Goal: Task Accomplishment & Management: Complete application form

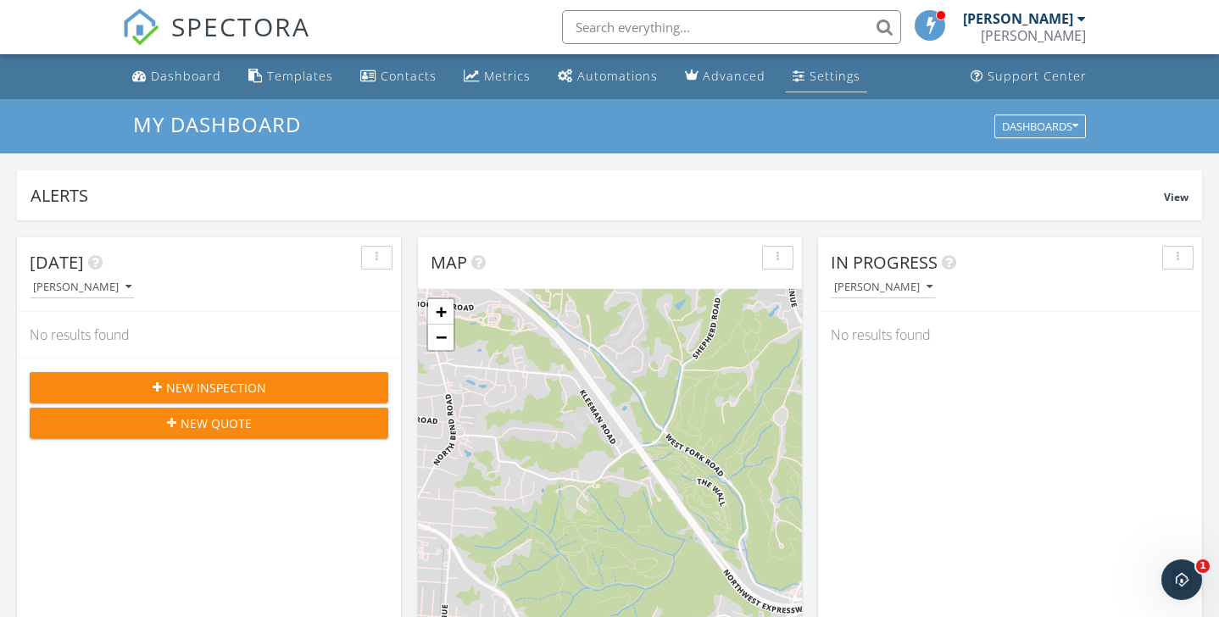
click at [819, 86] on link "Settings" at bounding box center [826, 76] width 81 height 31
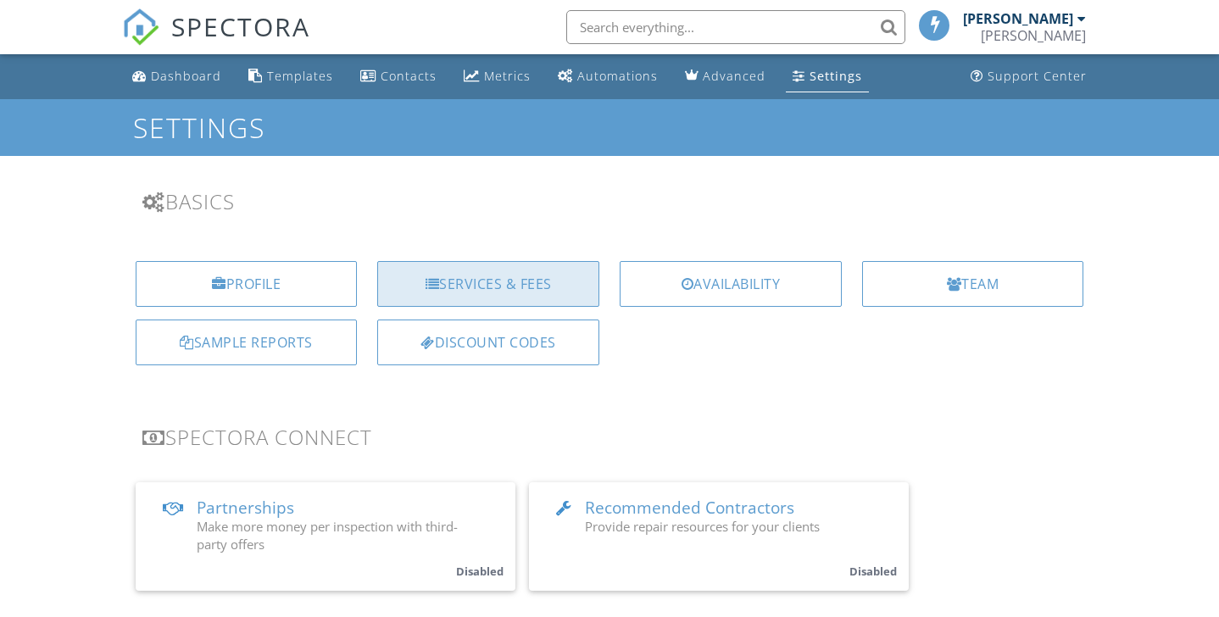
click at [498, 288] on div "Services & Fees" at bounding box center [488, 284] width 222 height 46
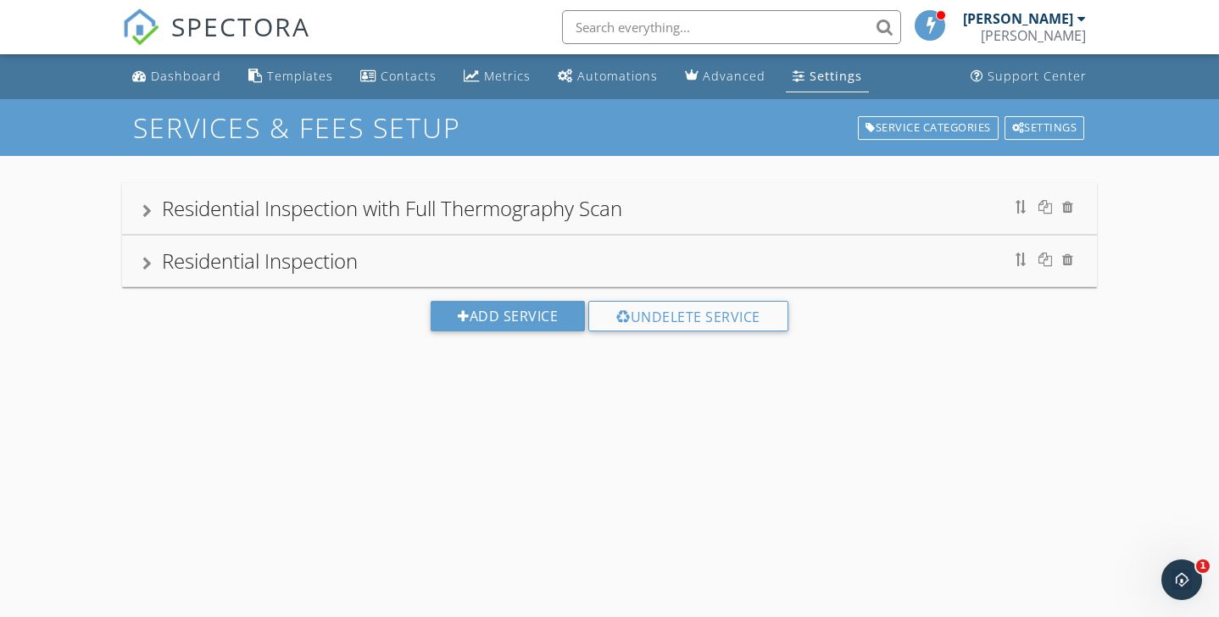
click at [148, 263] on div at bounding box center [146, 264] width 9 height 14
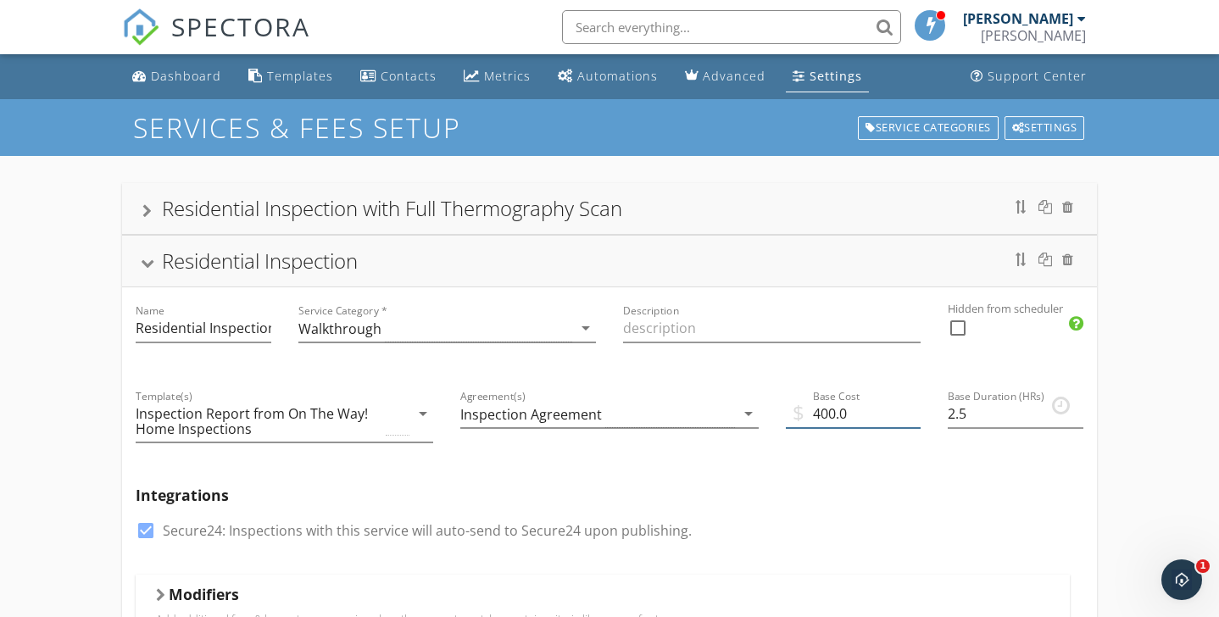
click at [831, 413] on input "400.0" at bounding box center [854, 414] width 136 height 28
click at [836, 414] on input "400.0" at bounding box center [854, 414] width 136 height 28
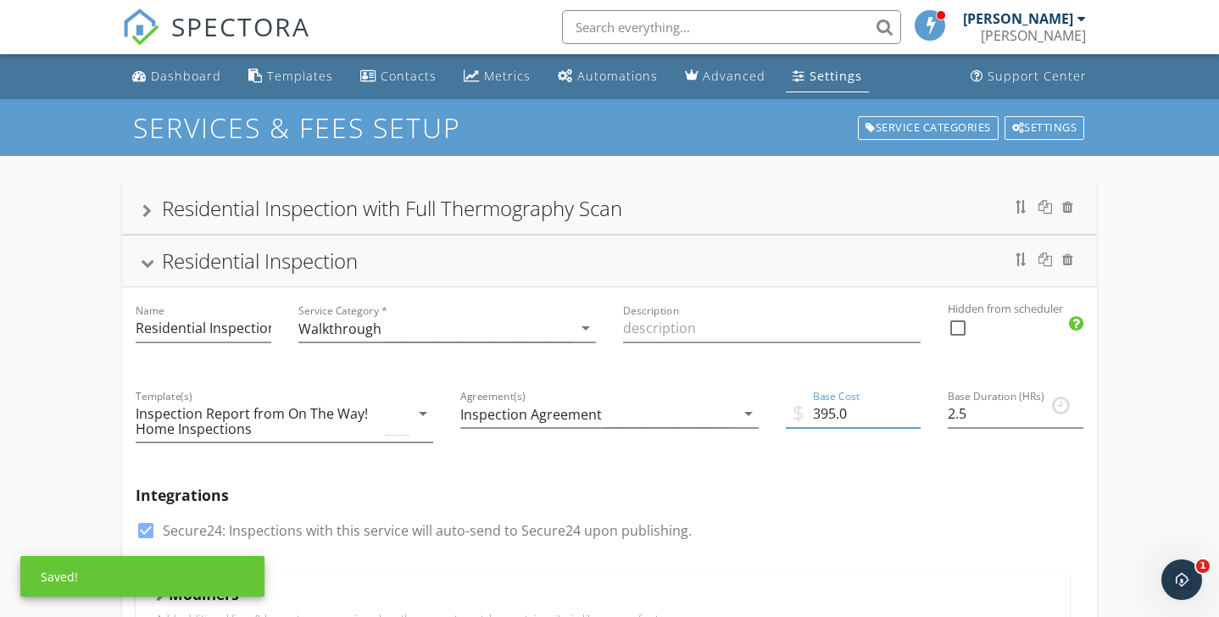
click at [876, 416] on input "395.0" at bounding box center [854, 414] width 136 height 28
type input "395.00"
click at [995, 420] on input "2.5" at bounding box center [1016, 414] width 136 height 28
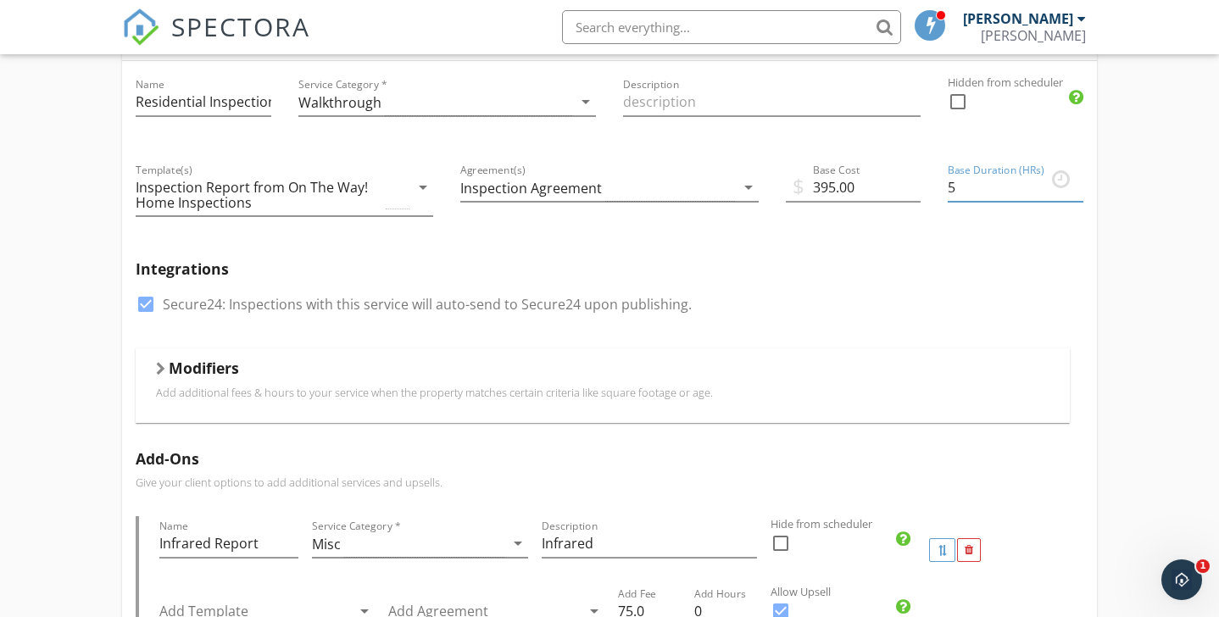
scroll to position [227, 0]
type input "5"
click at [159, 371] on div at bounding box center [160, 368] width 9 height 14
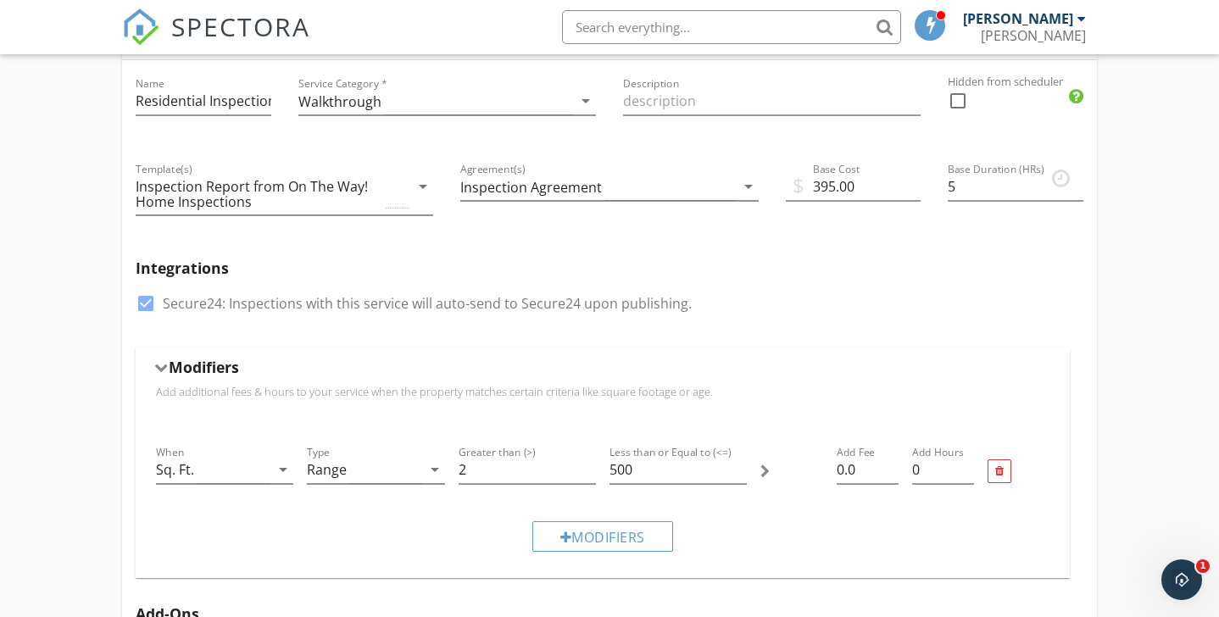
click at [159, 371] on div at bounding box center [160, 368] width 14 height 9
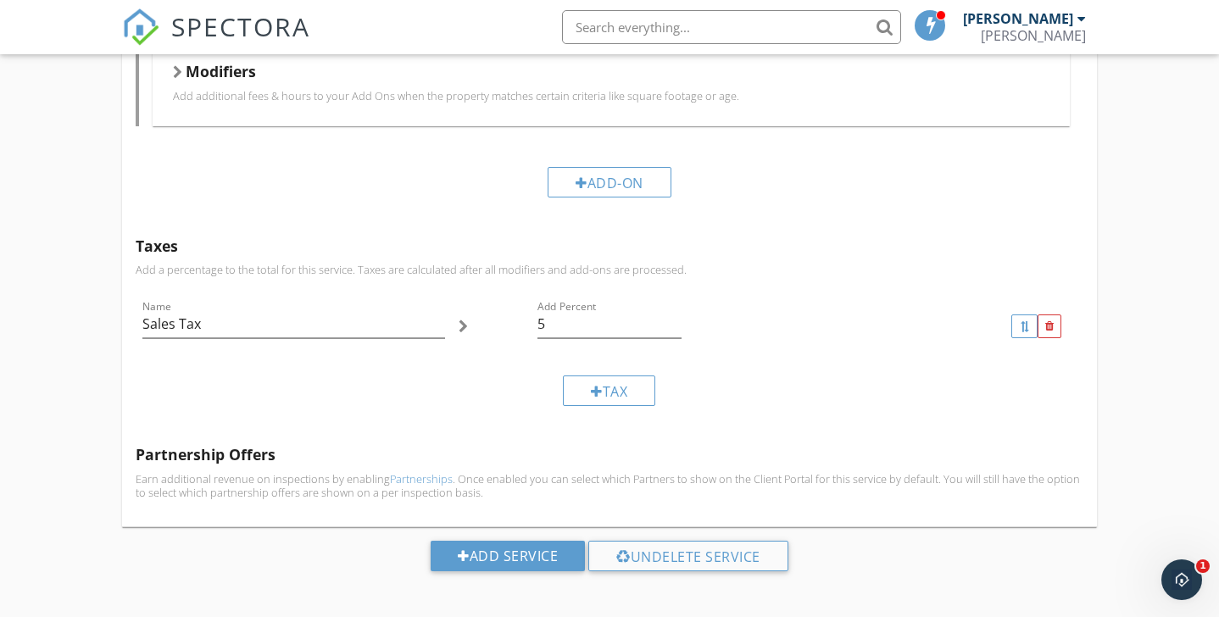
scroll to position [816, 0]
click at [459, 327] on div at bounding box center [463, 327] width 9 height 14
click at [408, 326] on input "Sales Tax" at bounding box center [293, 325] width 303 height 28
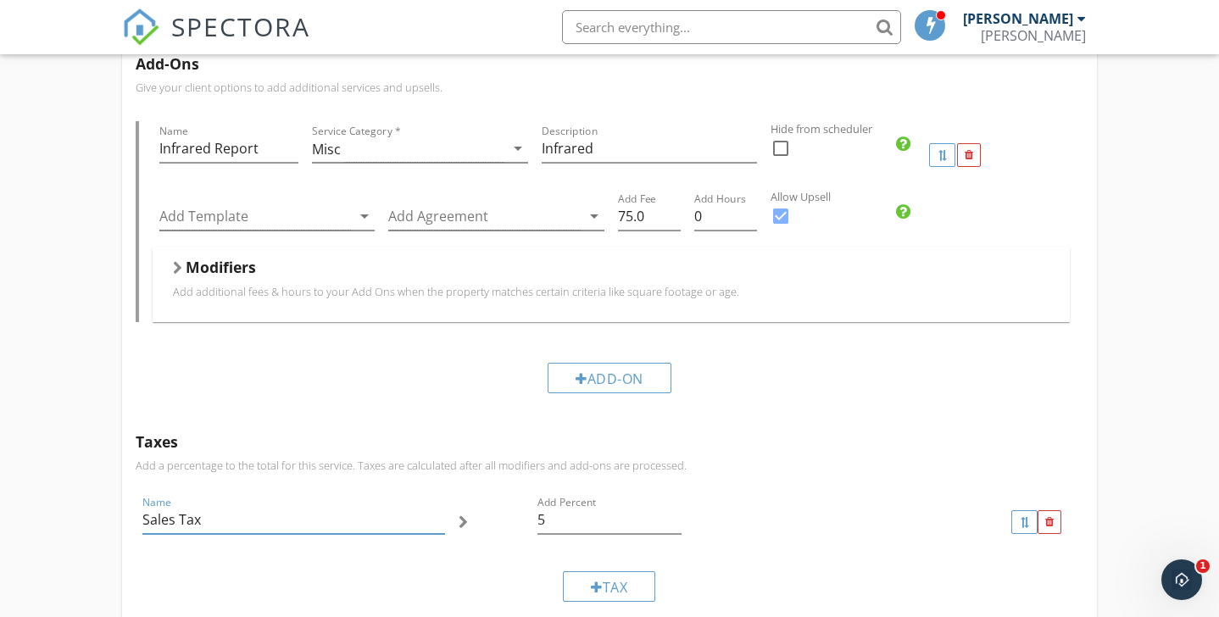
scroll to position [0, 0]
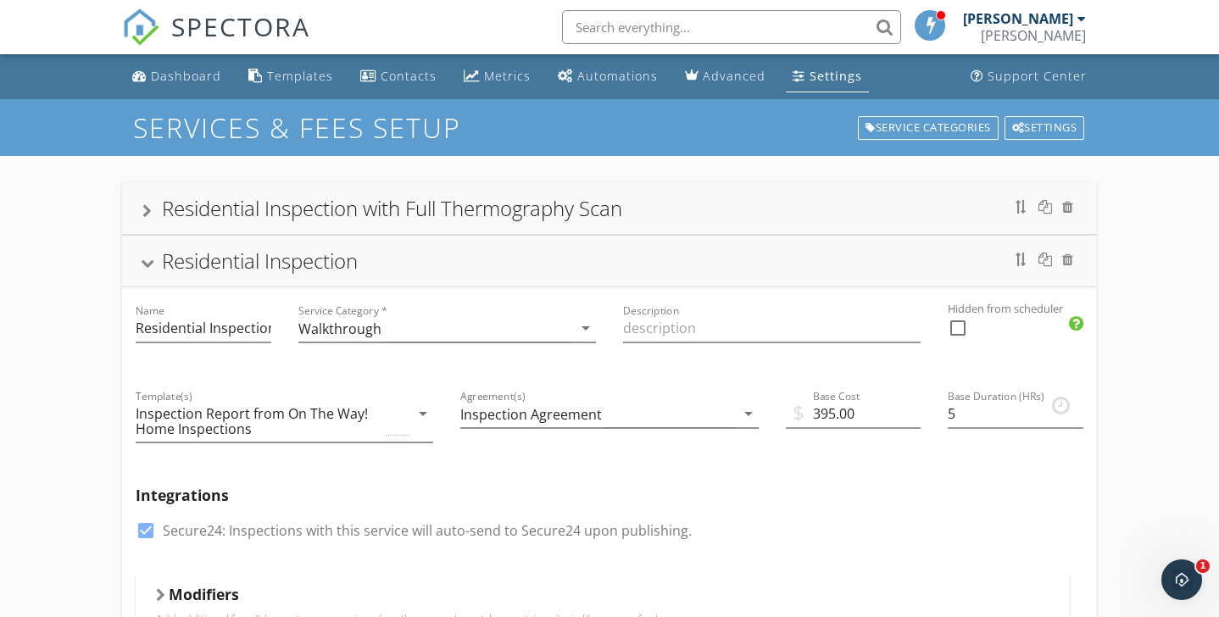
click at [151, 268] on div at bounding box center [147, 263] width 14 height 9
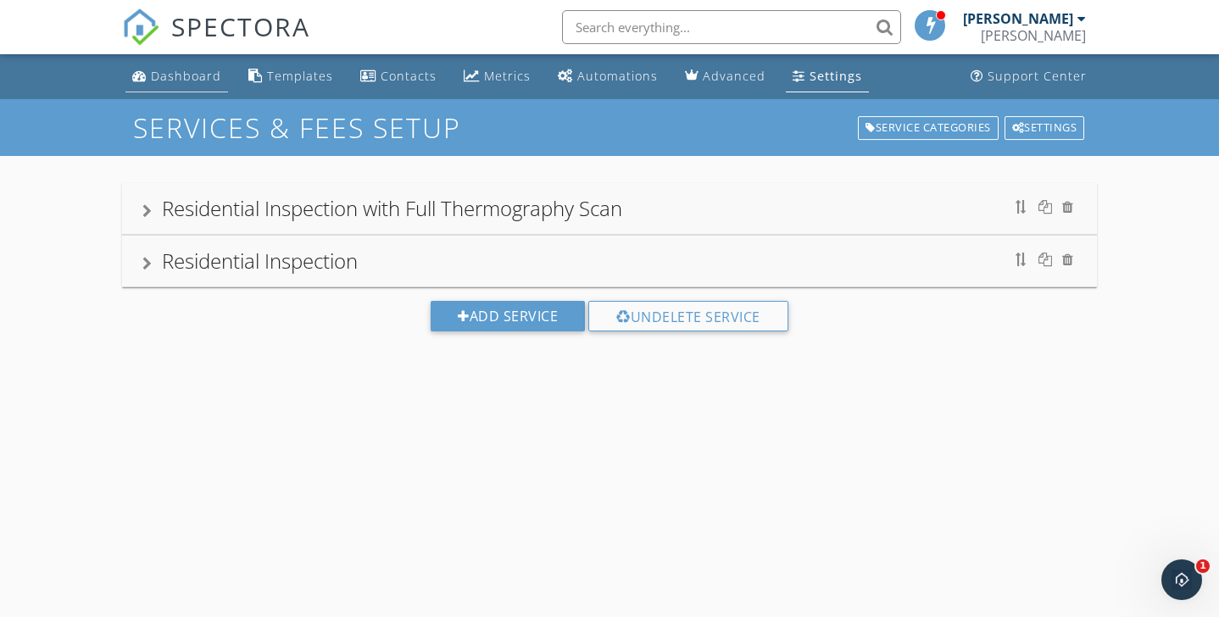
click at [194, 71] on div "Dashboard" at bounding box center [186, 76] width 70 height 16
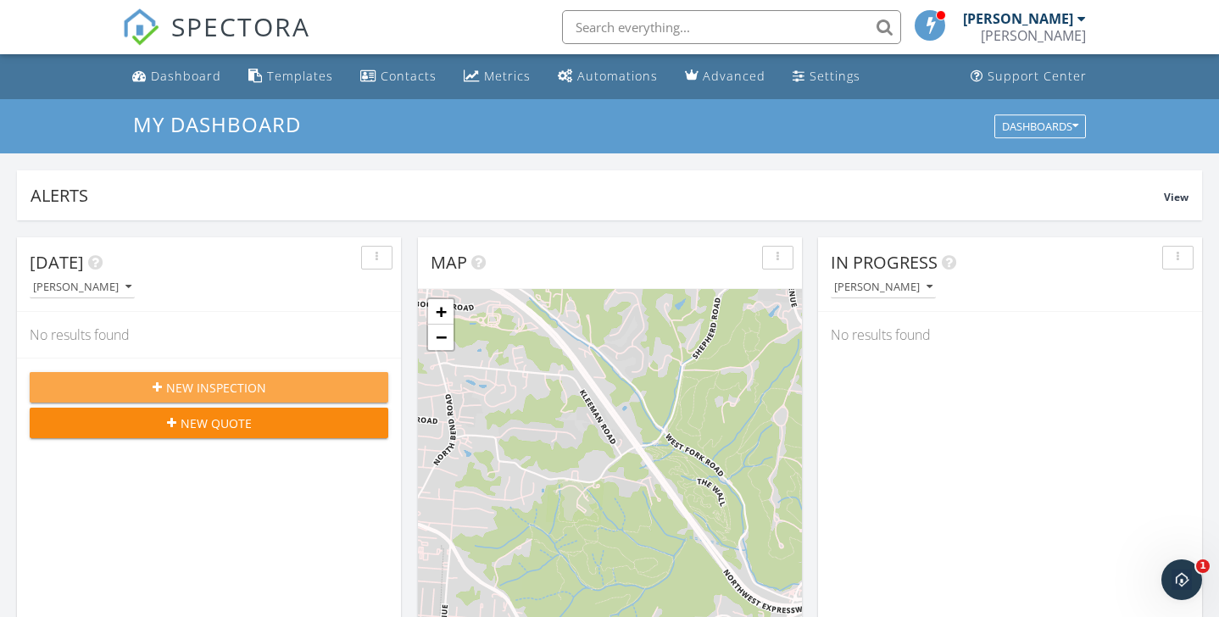
click at [222, 386] on span "New Inspection" at bounding box center [216, 388] width 100 height 18
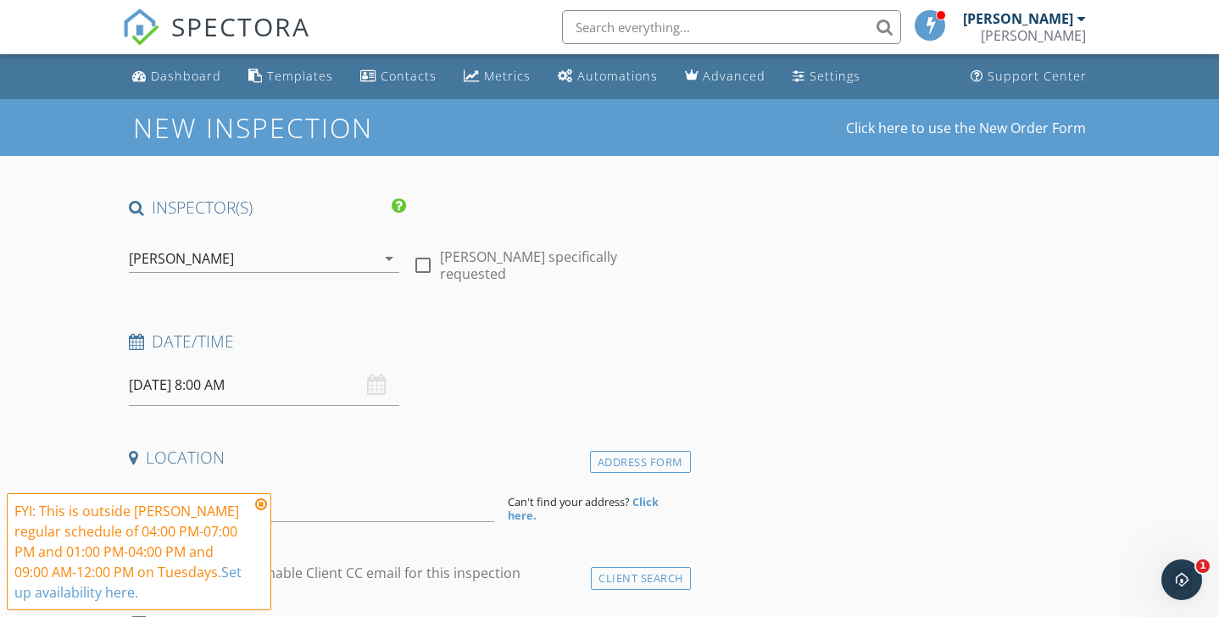
click at [146, 384] on input "09/30/2025 8:00 AM" at bounding box center [264, 385] width 271 height 42
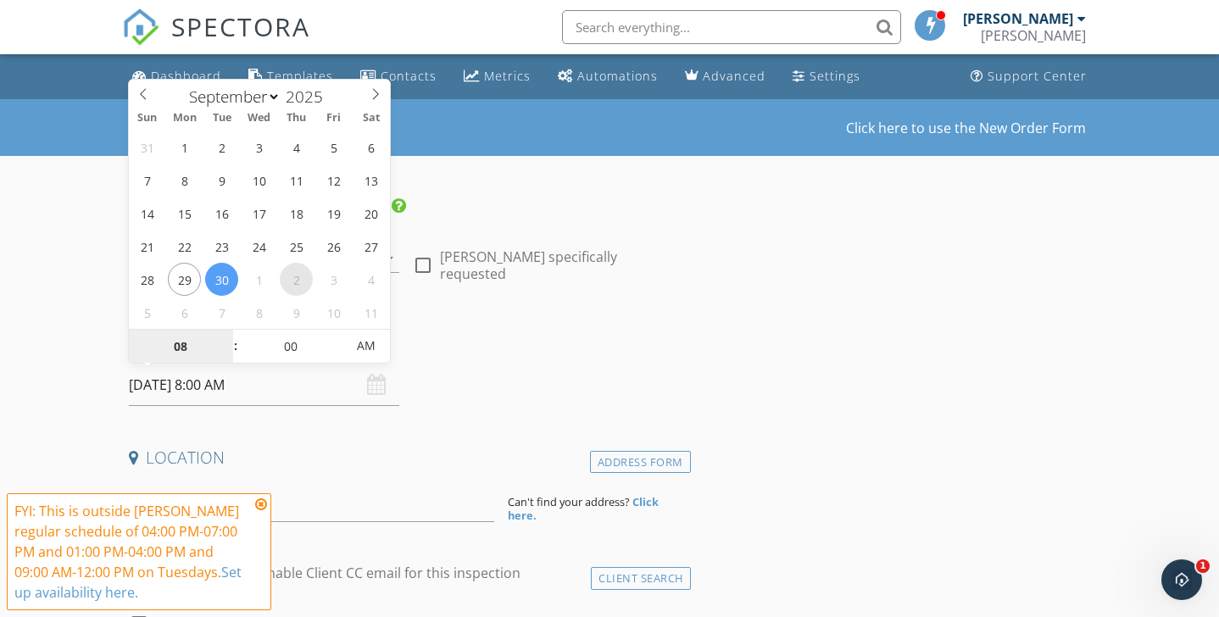
select select "9"
type input "10/02/2025 8:00 AM"
type input "09"
type input "[DATE] 9:00 AM"
click at [224, 338] on span at bounding box center [227, 338] width 12 height 17
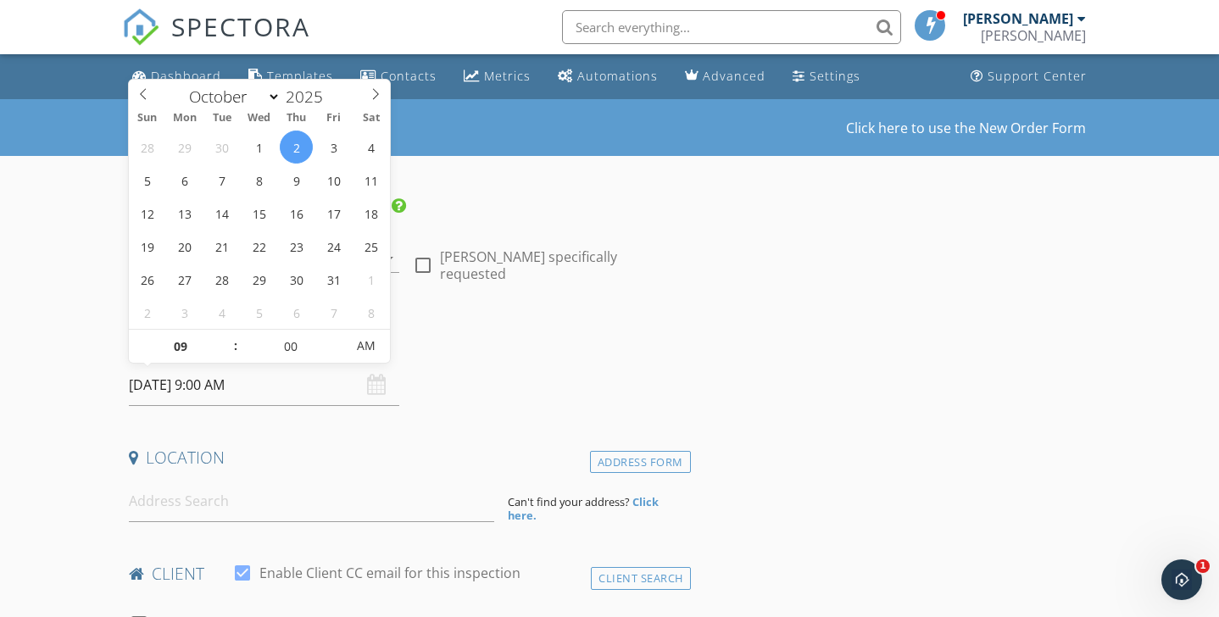
click at [505, 344] on h4 "Date/Time" at bounding box center [406, 342] width 555 height 22
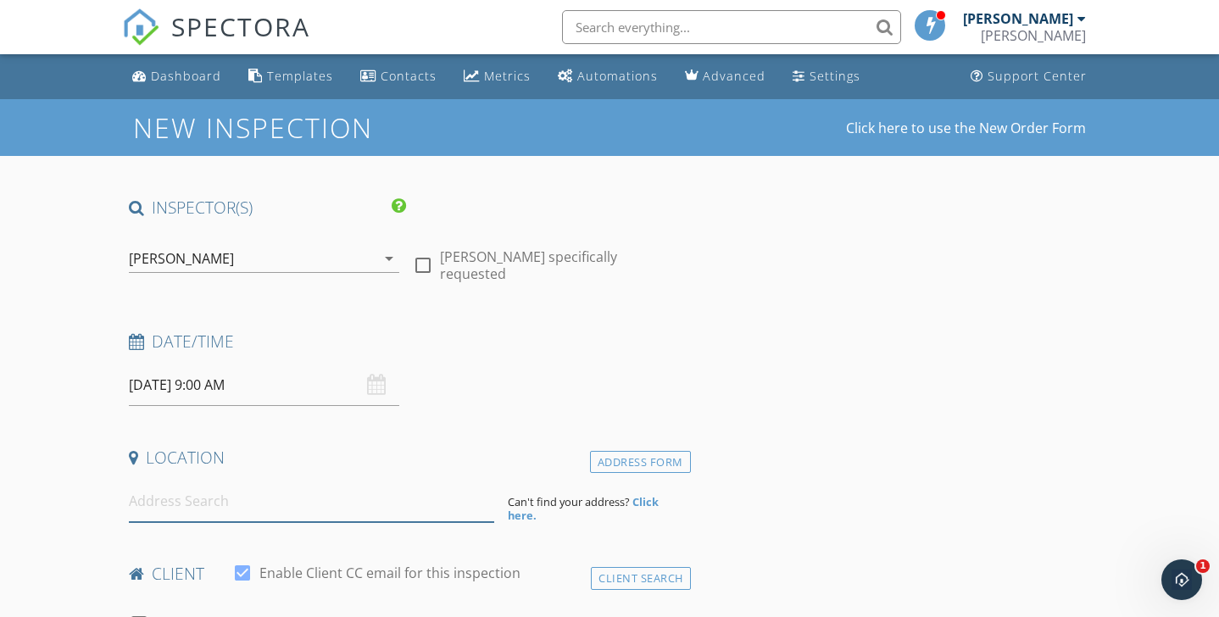
click at [182, 510] on input at bounding box center [311, 502] width 365 height 42
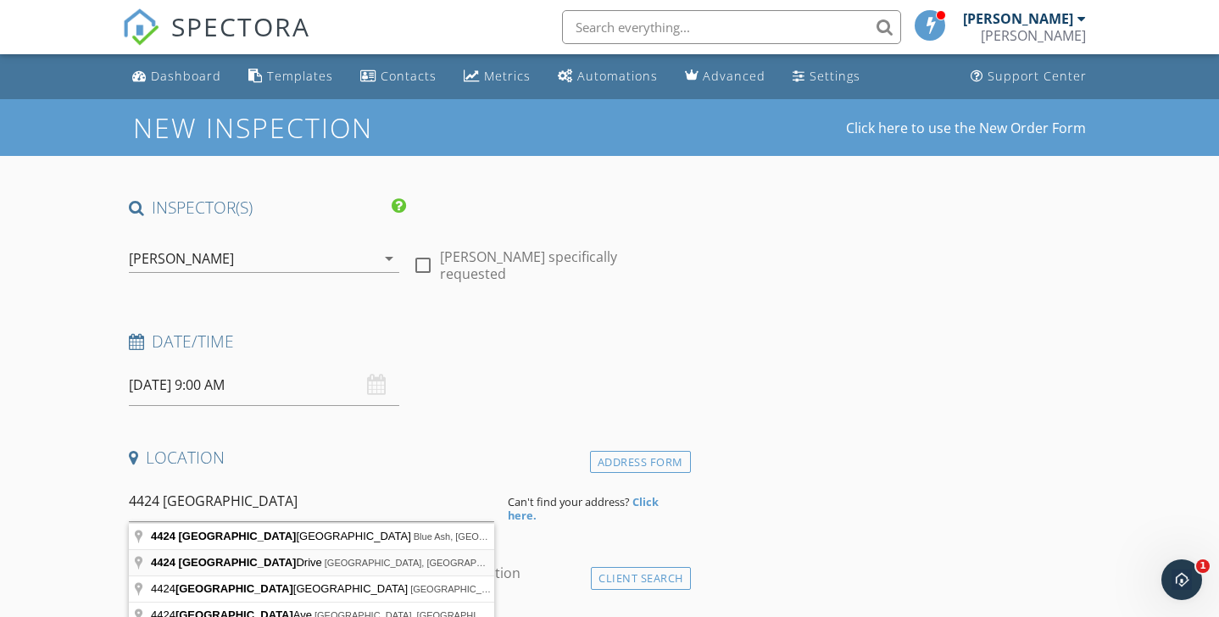
type input "4424 Glendale Drive, Batavia, OH, USA"
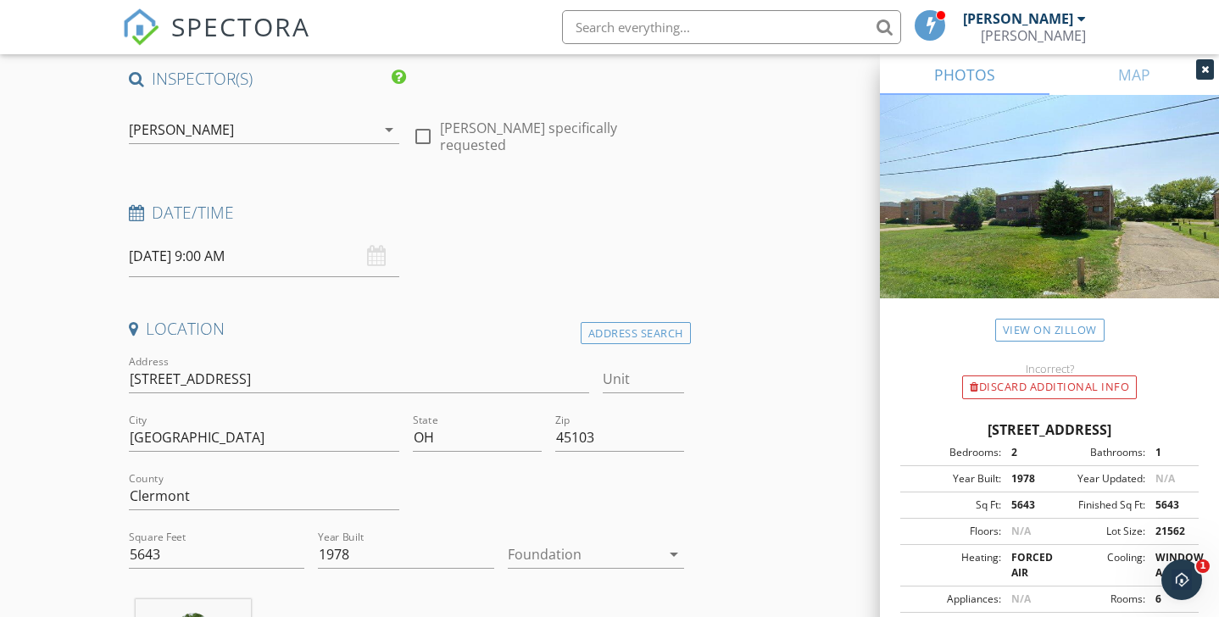
scroll to position [167, 0]
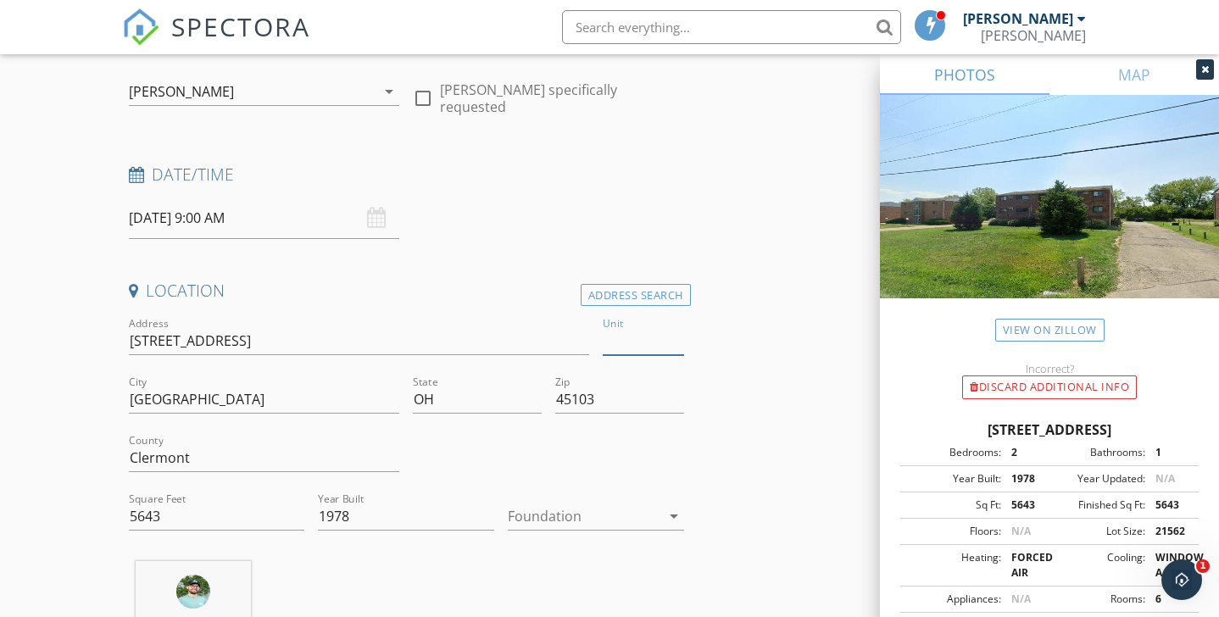
click at [662, 341] on input "Unit" at bounding box center [643, 341] width 81 height 28
type input "1"
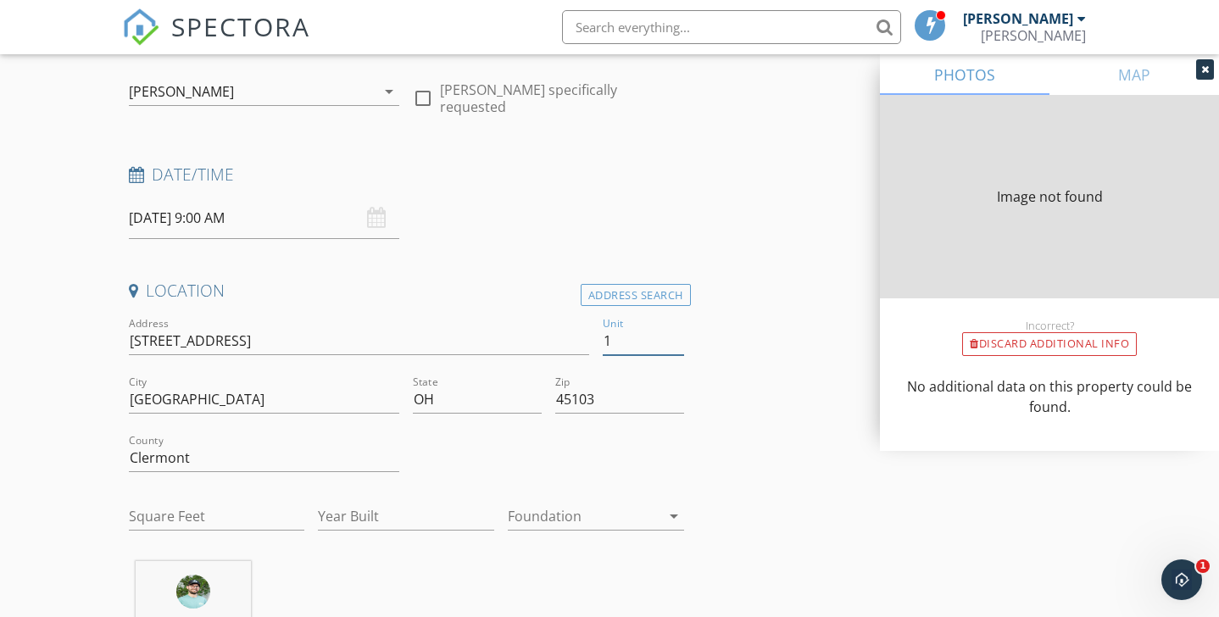
type input "5643"
type input "1978"
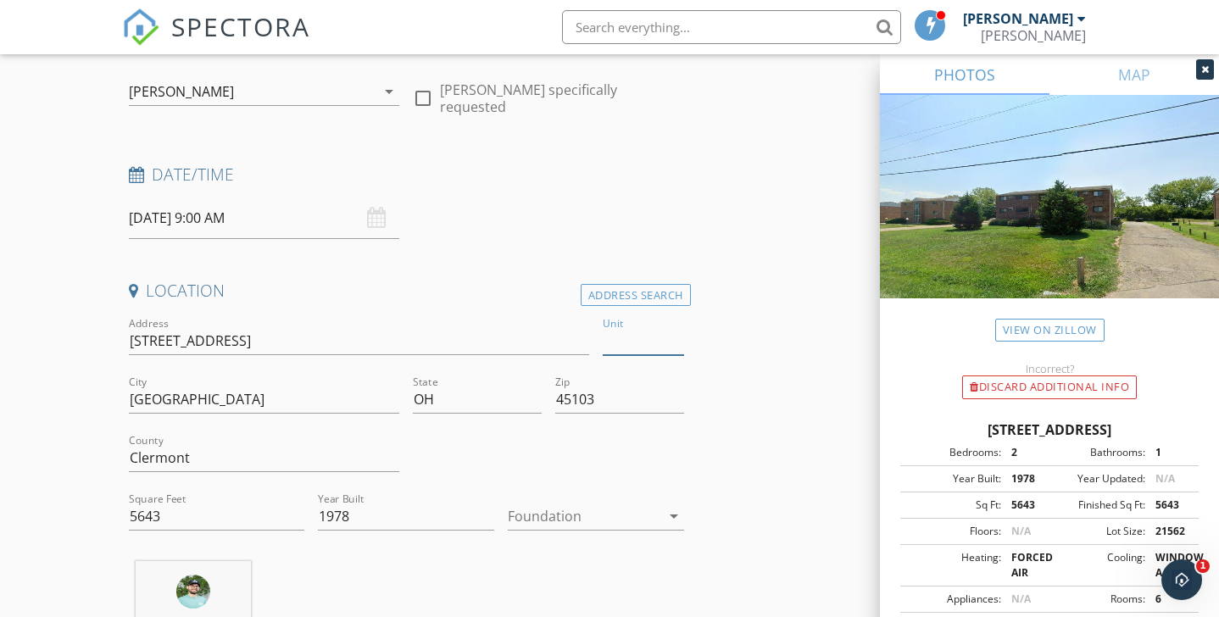
type input "2"
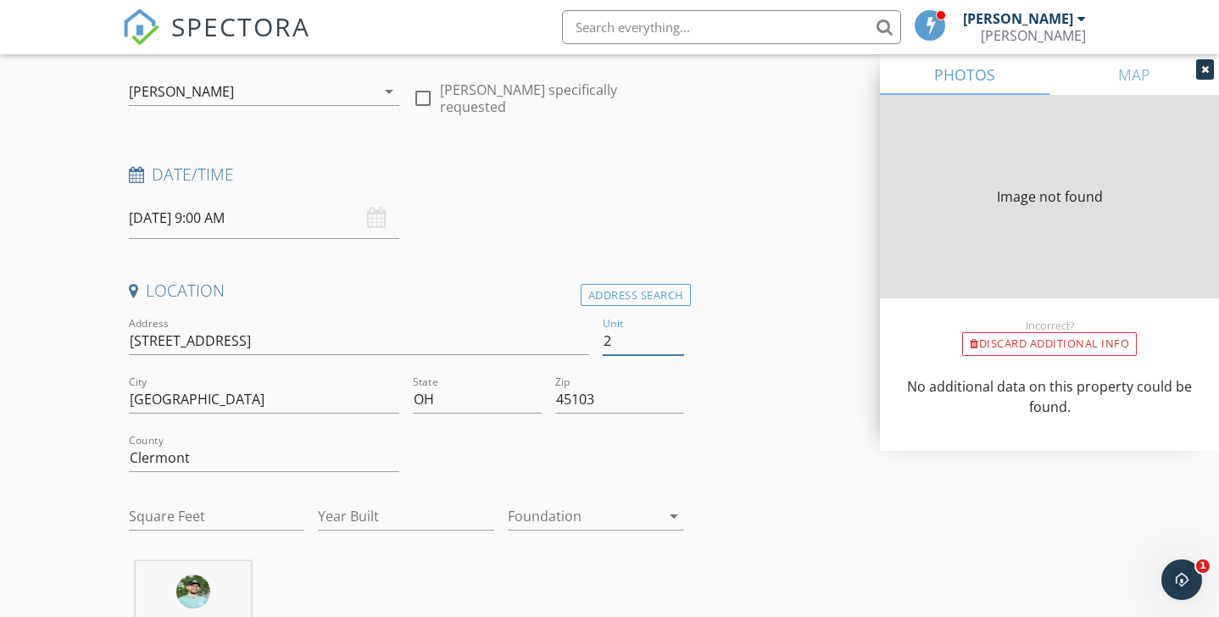
type input "5643"
type input "1978"
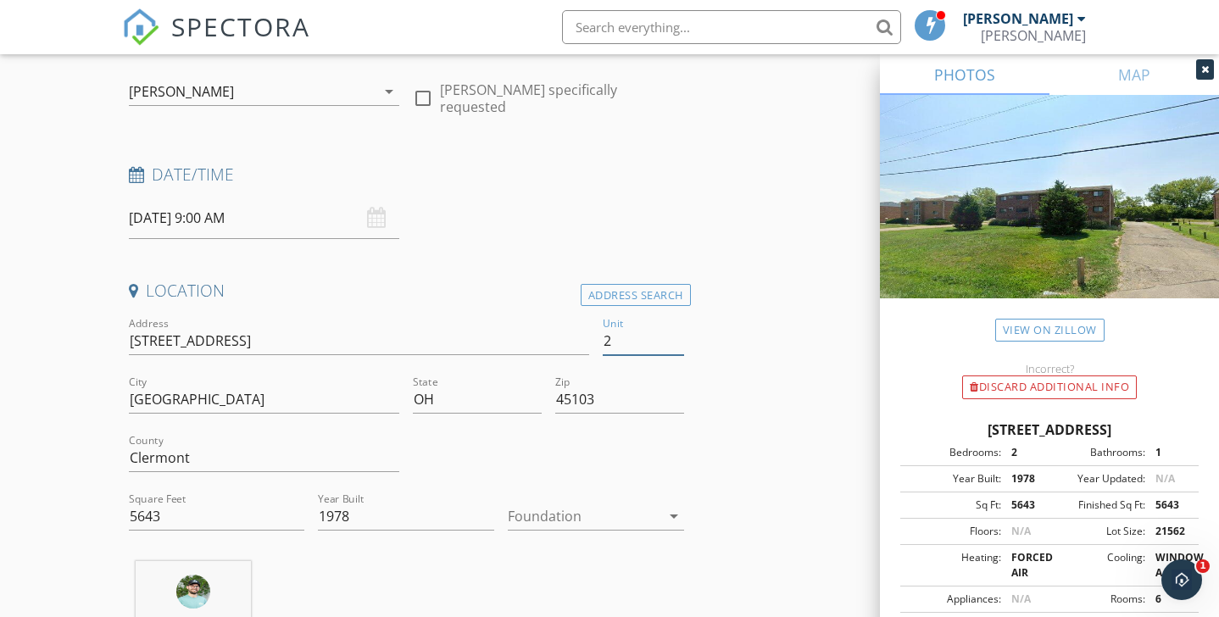
type input "2"
click at [581, 513] on div at bounding box center [584, 516] width 153 height 27
click at [581, 513] on div "Basement" at bounding box center [595, 505] width 149 height 20
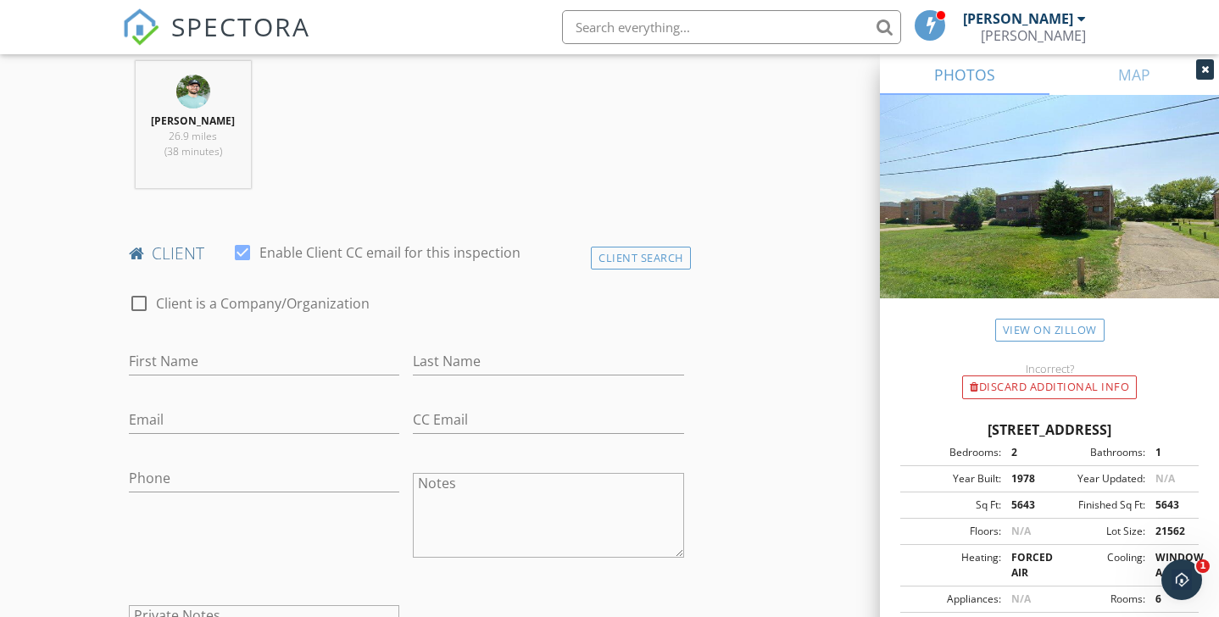
scroll to position [676, 0]
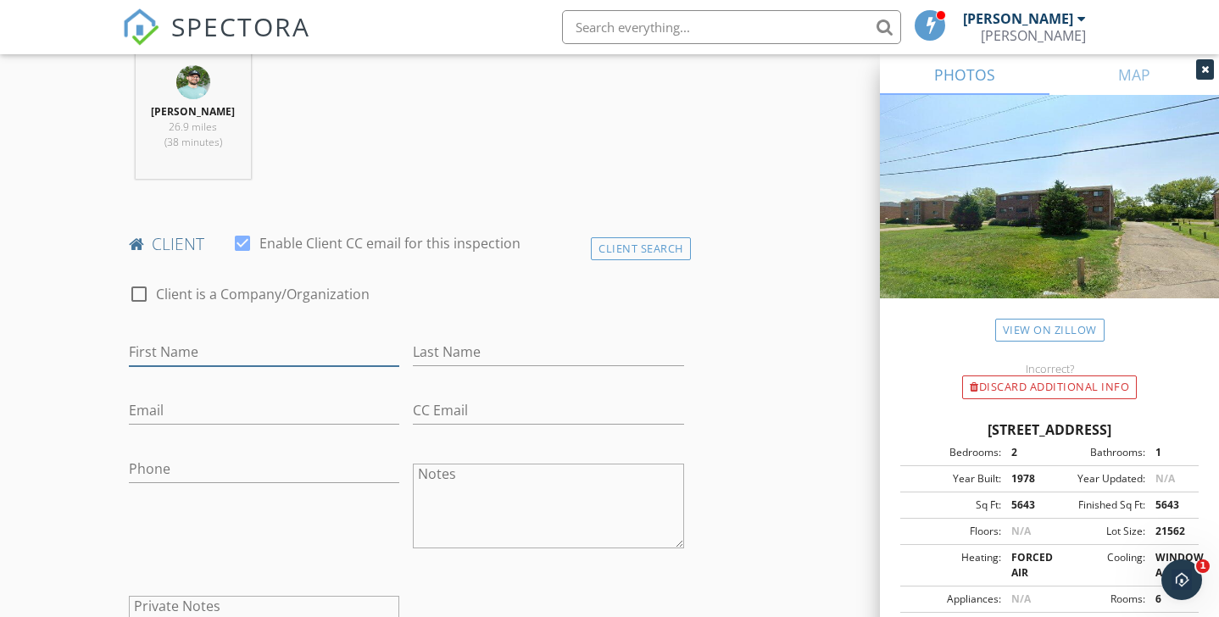
click at [270, 351] on input "First Name" at bounding box center [264, 352] width 271 height 28
type input "[PERSON_NAME]"
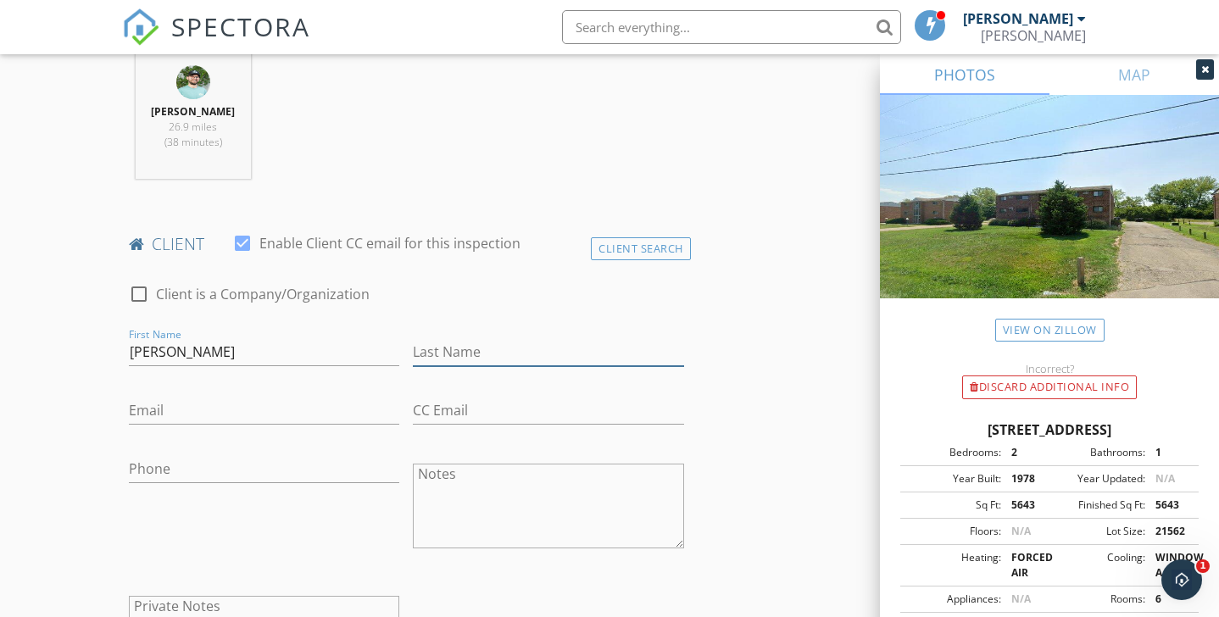
click at [481, 348] on input "Last Name" at bounding box center [548, 352] width 271 height 28
type input "[PERSON_NAME]"
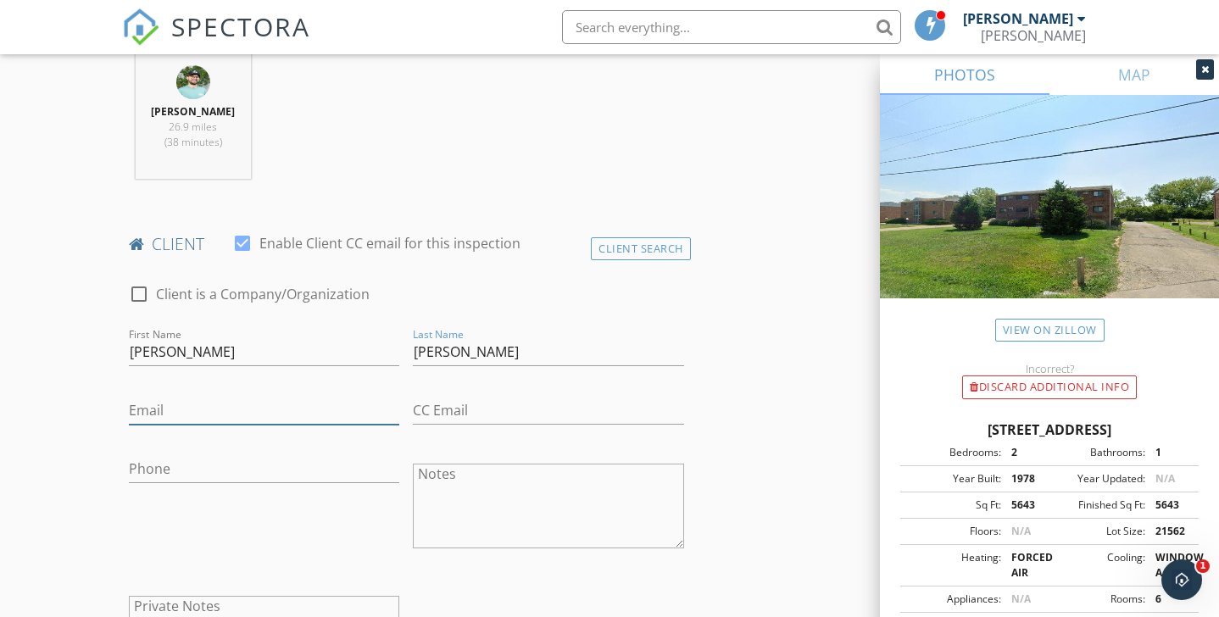
click at [297, 414] on input "Email" at bounding box center [264, 411] width 271 height 28
type input "[EMAIL_ADDRESS][DOMAIN_NAME]"
click at [292, 470] on input "Phone" at bounding box center [264, 469] width 271 height 28
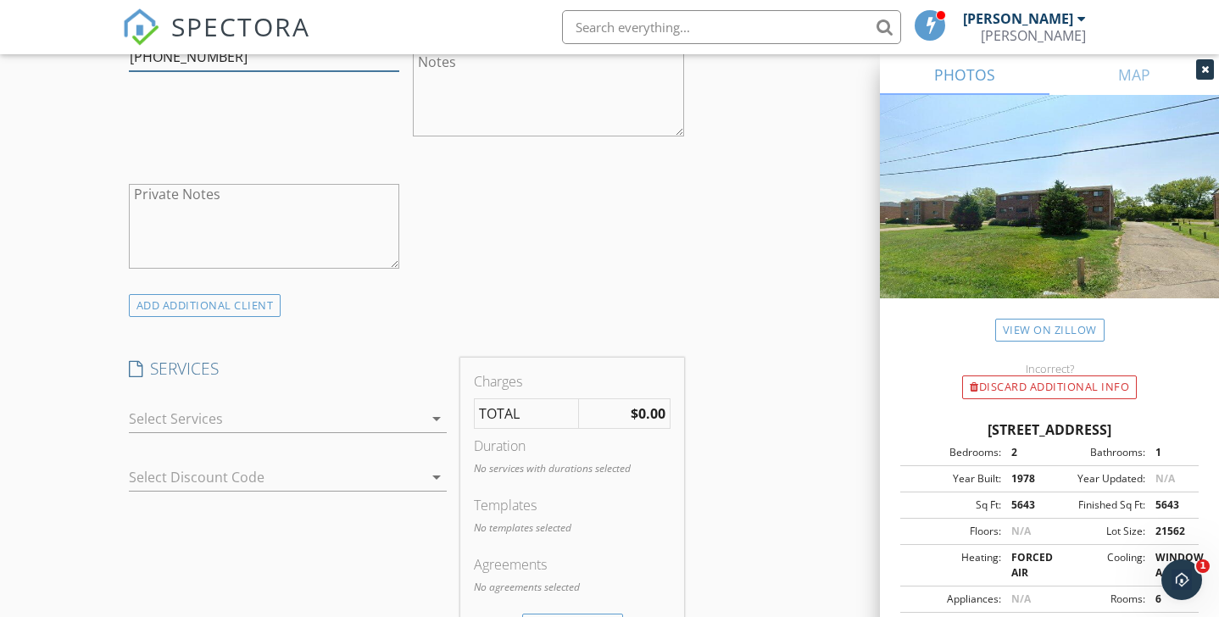
scroll to position [1092, 0]
type input "[PHONE_NUMBER]"
click at [436, 416] on icon "arrow_drop_down" at bounding box center [436, 415] width 20 height 20
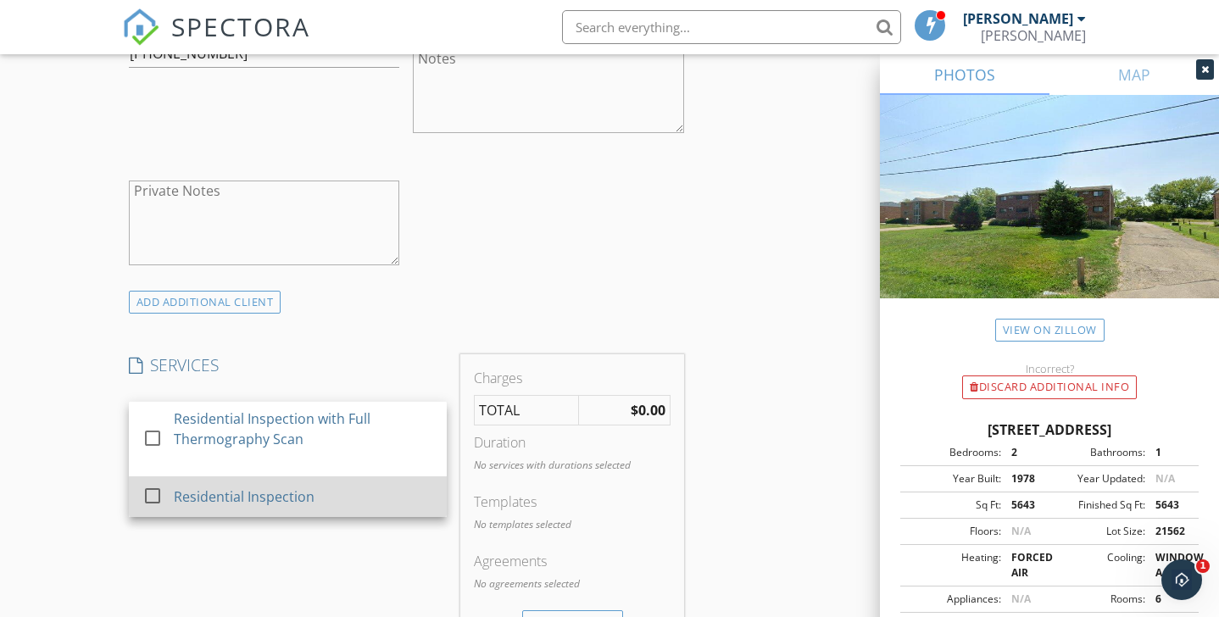
click at [352, 498] on div "Residential Inspection" at bounding box center [302, 497] width 259 height 34
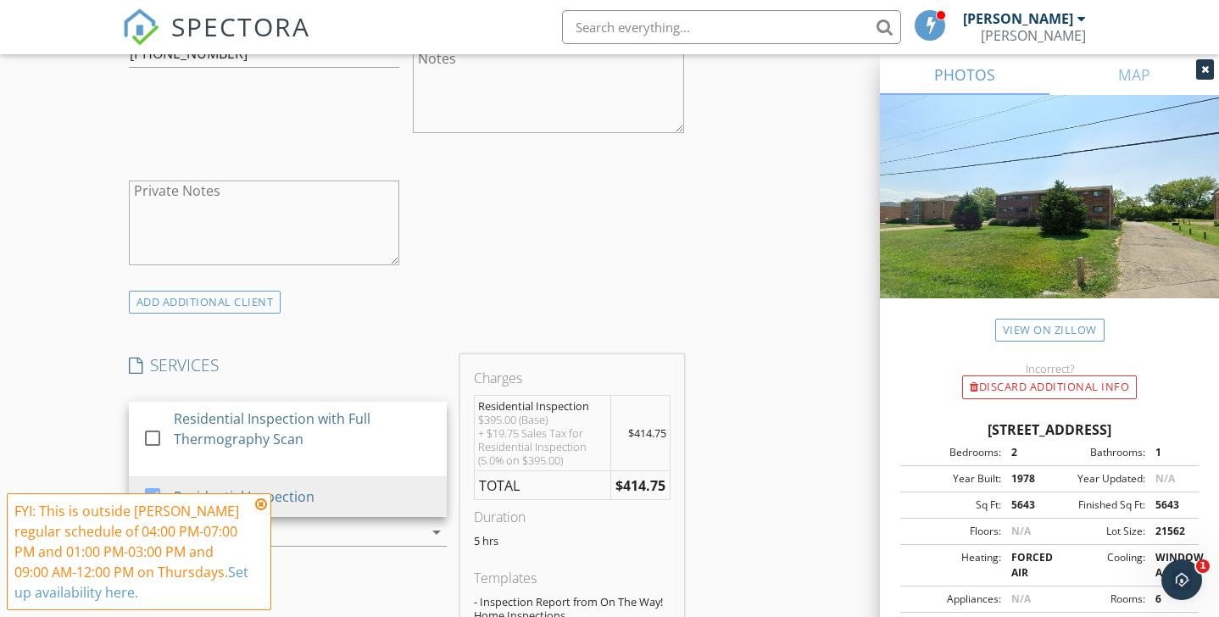
click at [774, 321] on div "INSPECTOR(S) check_box Logan Nichols PRIMARY Logan Nichols arrow_drop_down chec…" at bounding box center [609, 593] width 975 height 2977
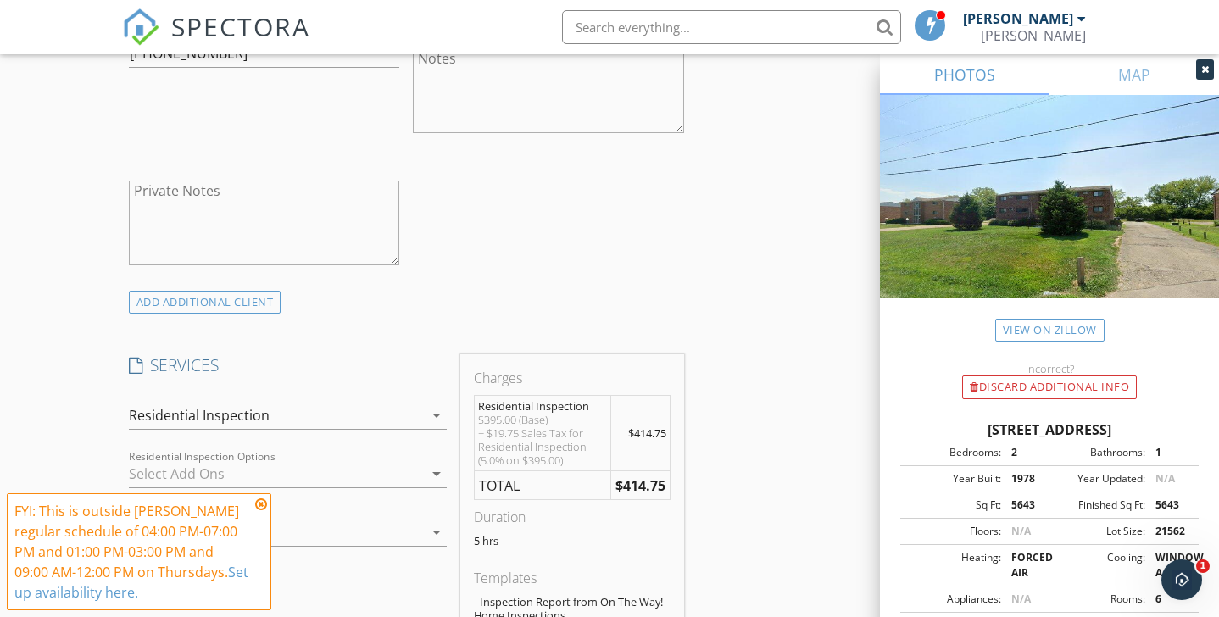
click at [261, 505] on icon at bounding box center [261, 505] width 12 height 14
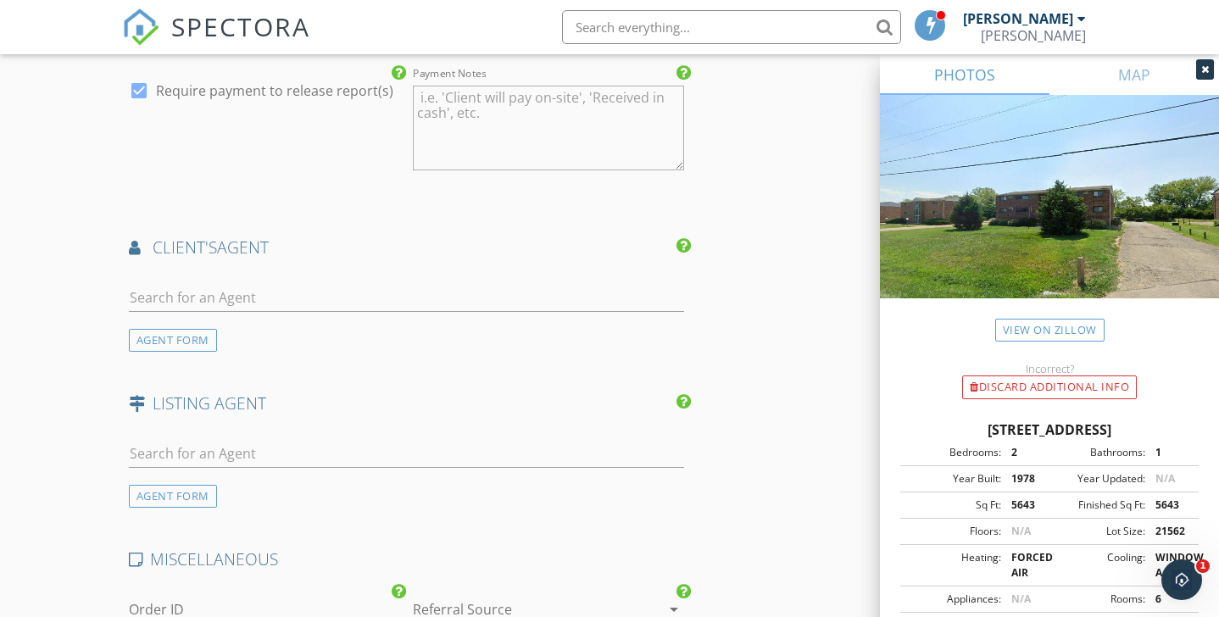
scroll to position [1952, 0]
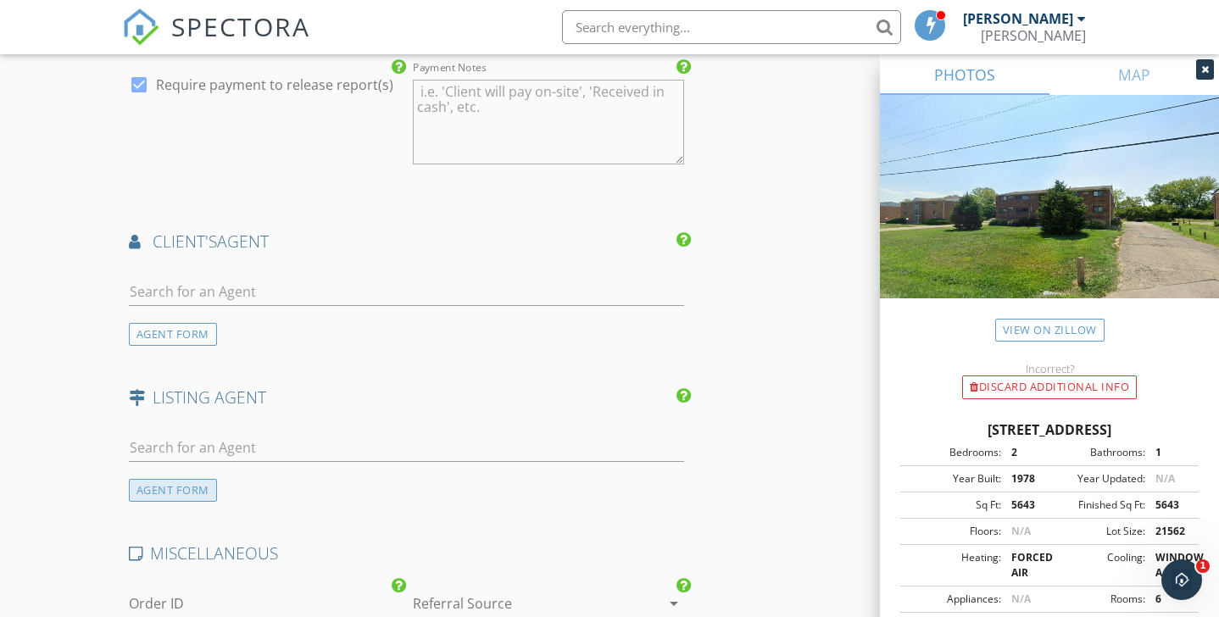
click at [186, 489] on div "AGENT FORM" at bounding box center [173, 490] width 88 height 23
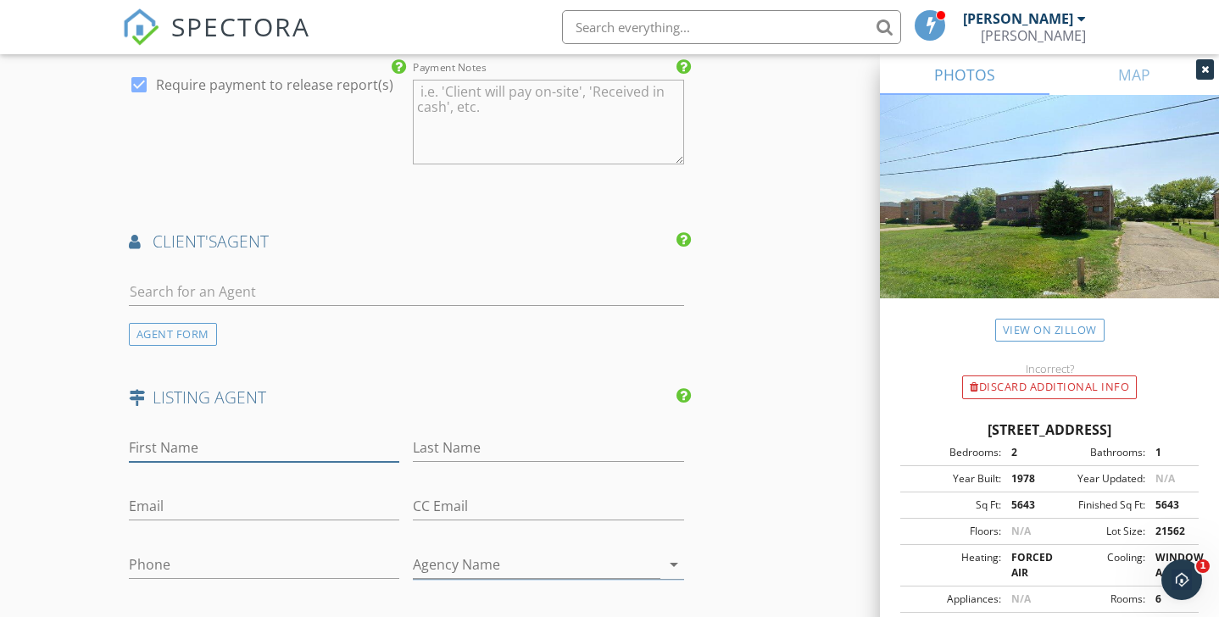
click at [244, 447] on input "First Name" at bounding box center [264, 448] width 271 height 28
type input "Bill"
click at [474, 452] on input "Last Name" at bounding box center [548, 448] width 271 height 28
type input "Muhlhofer"
click at [305, 558] on input "Phone" at bounding box center [264, 565] width 271 height 28
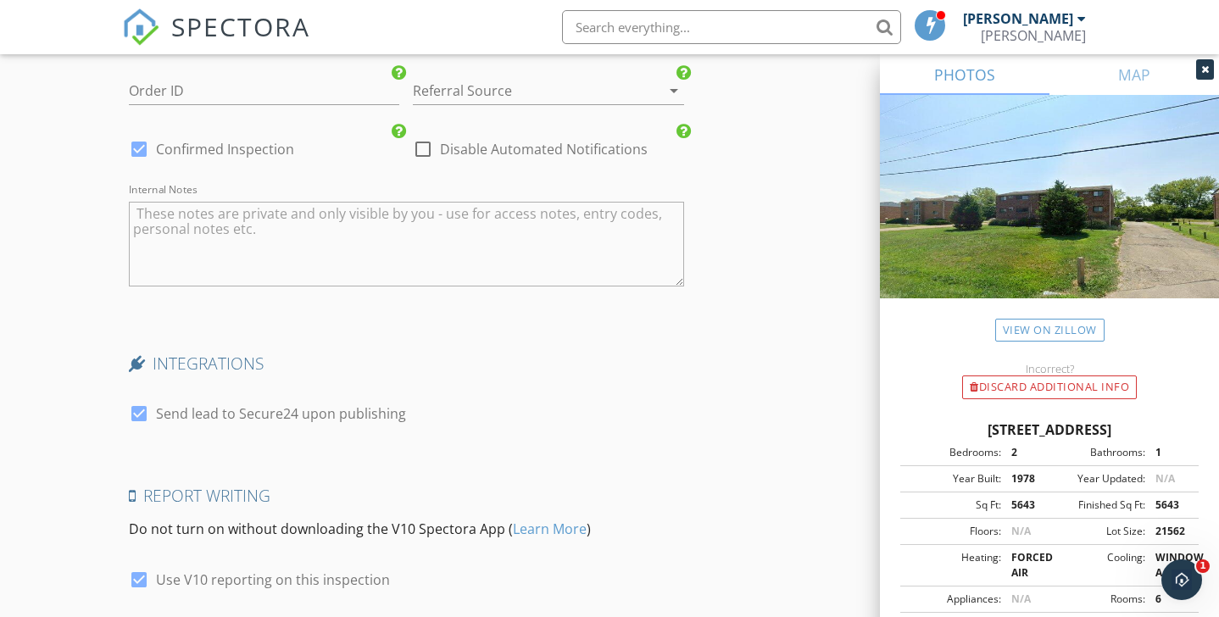
scroll to position [2980, 0]
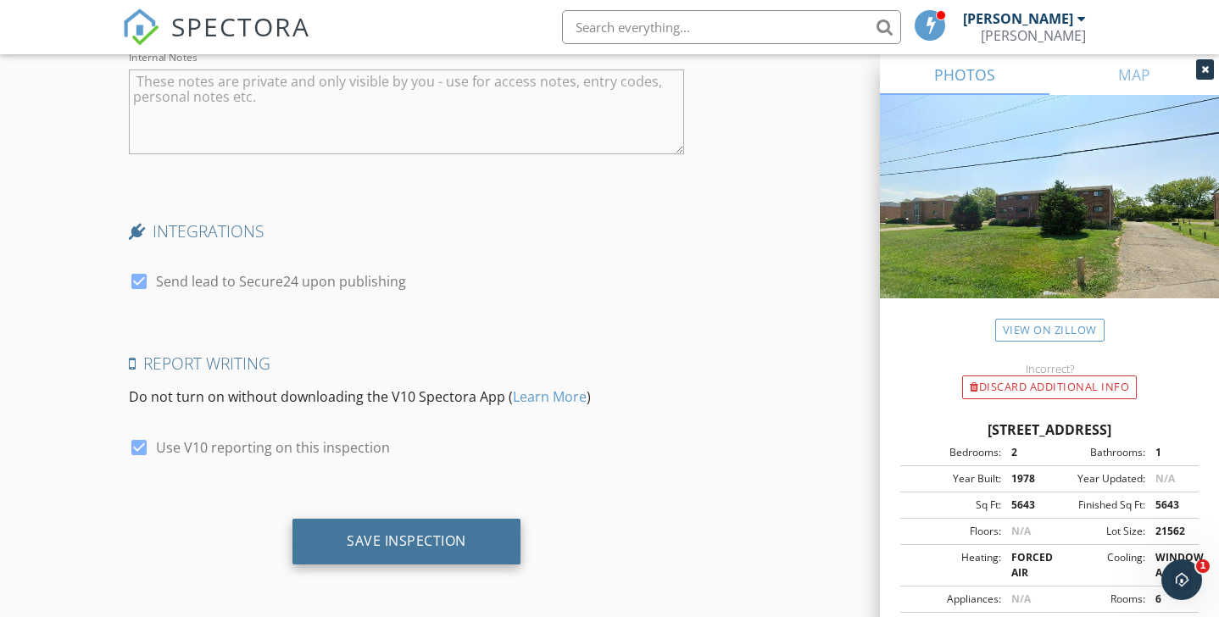
type input "[PHONE_NUMBER]"
click at [436, 539] on div "Save Inspection" at bounding box center [407, 540] width 120 height 17
